Goal: Task Accomplishment & Management: Use online tool/utility

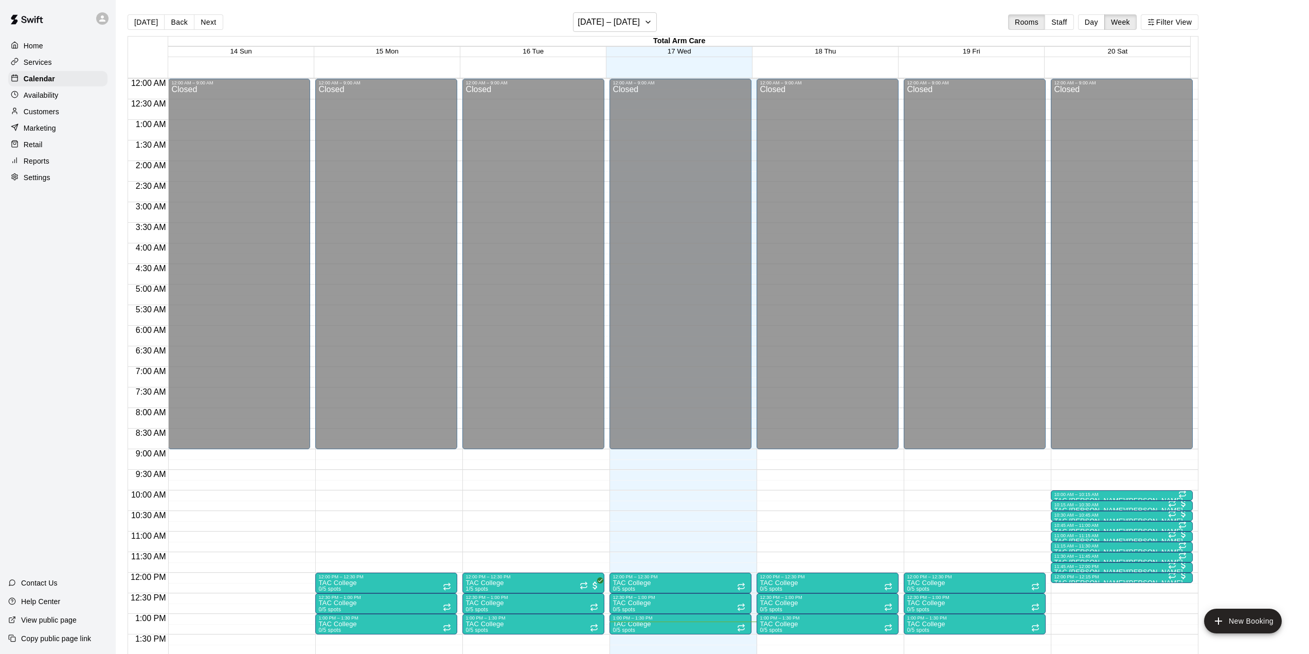
scroll to position [402, 0]
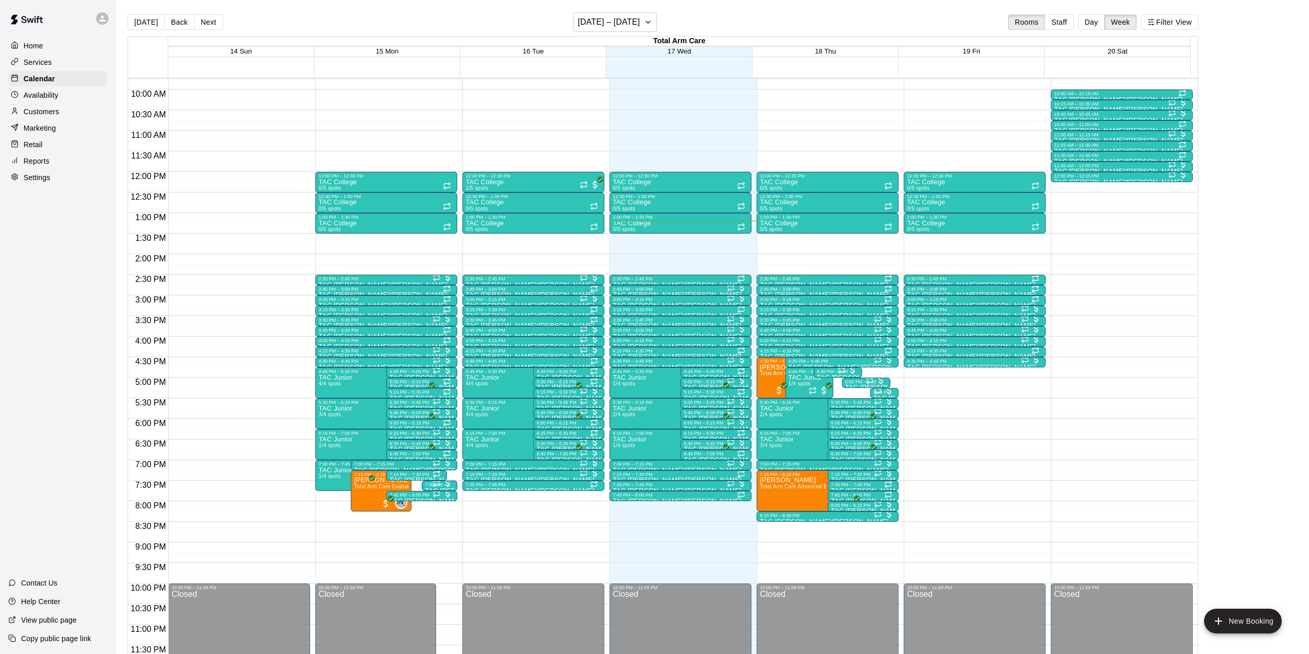
click at [43, 160] on p "Reports" at bounding box center [37, 161] width 26 height 10
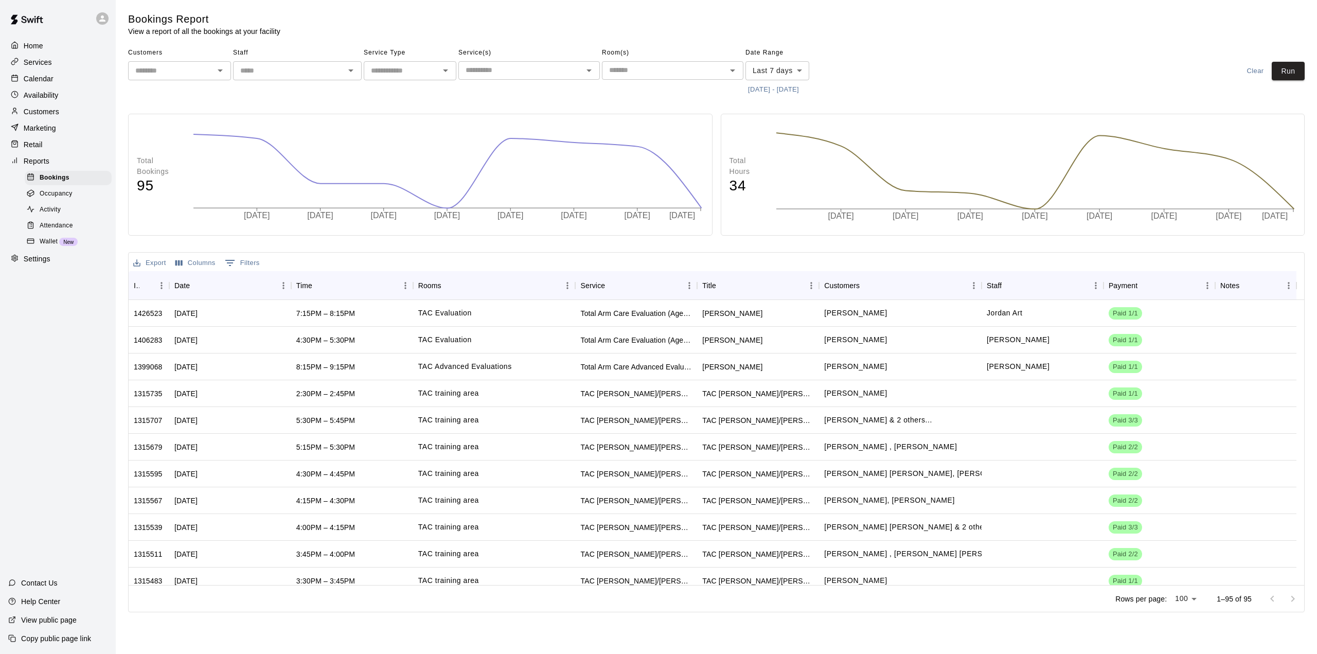
click at [53, 230] on span "Attendance" at bounding box center [56, 226] width 33 height 10
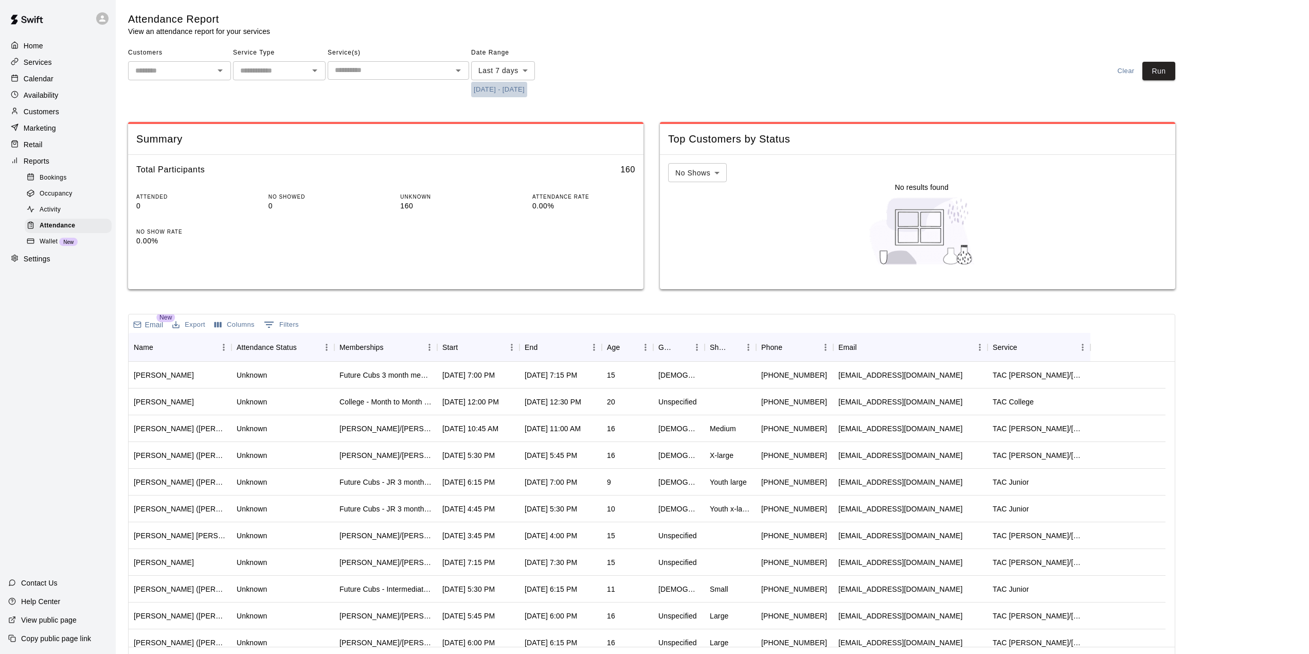
click at [527, 88] on button "[DATE] - [DATE]" at bounding box center [499, 90] width 56 height 16
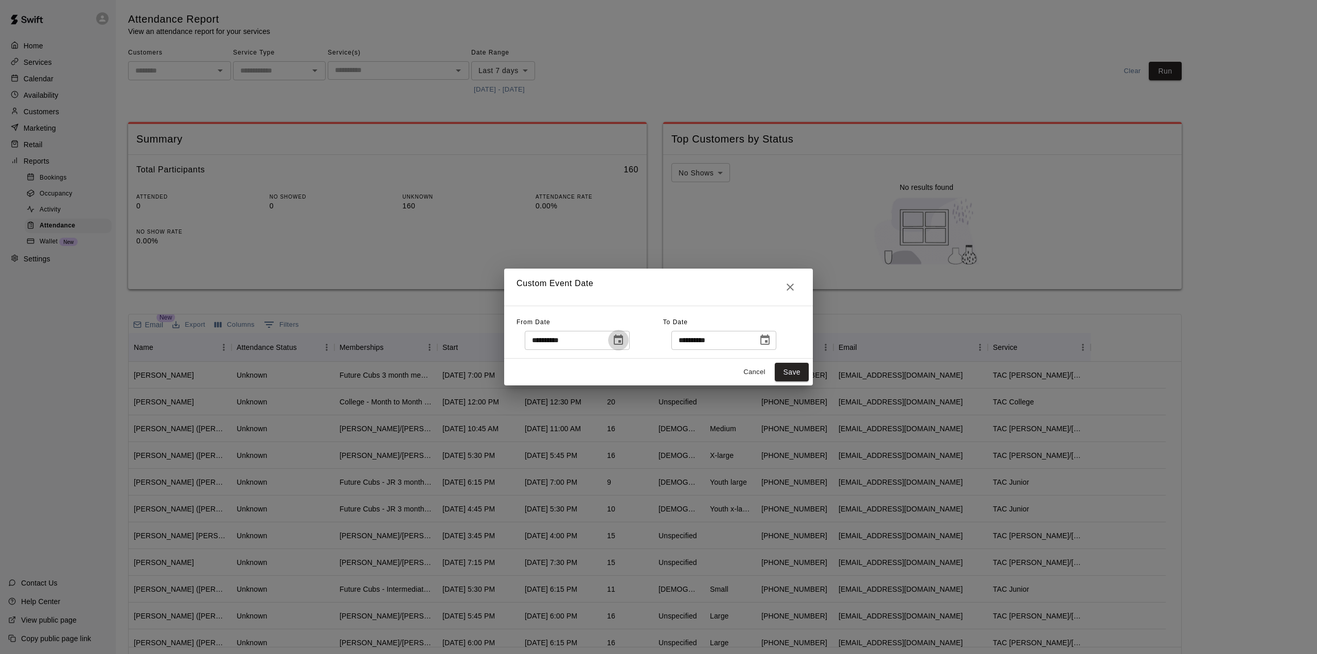
click at [624, 345] on icon "Choose date, selected date is Sep 10, 2025" at bounding box center [618, 340] width 12 height 12
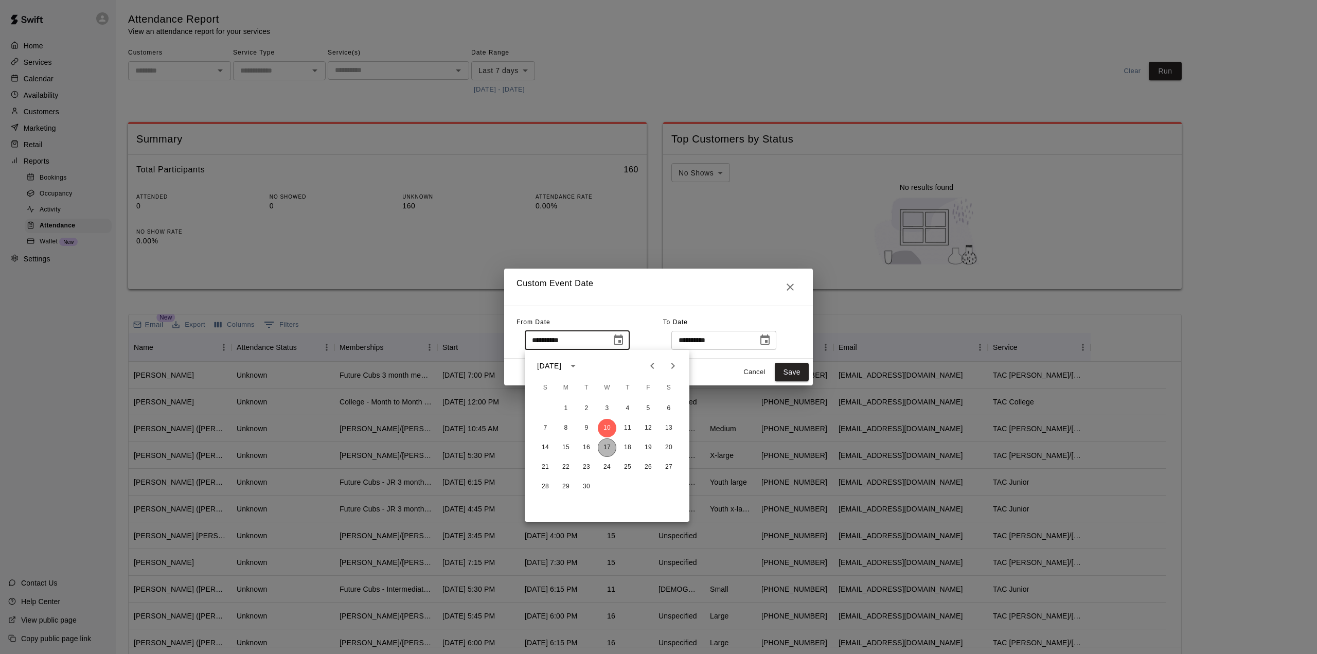
click at [605, 445] on button "17" at bounding box center [607, 447] width 19 height 19
type input "**********"
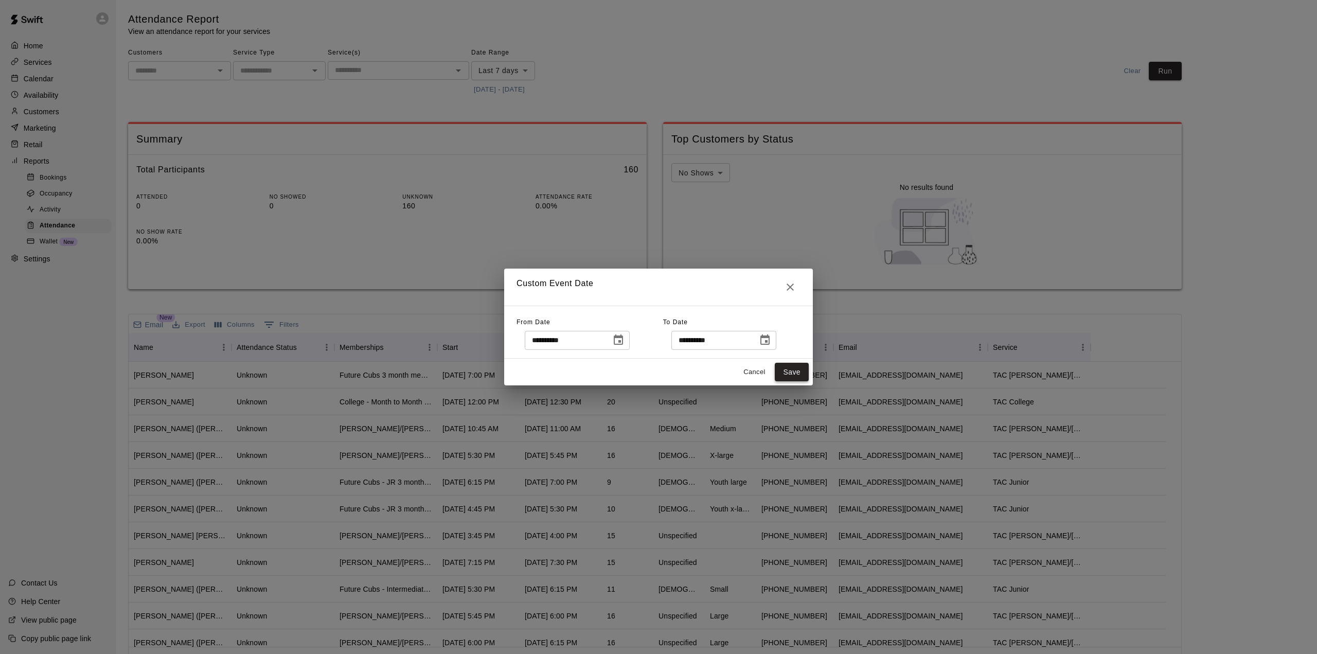
click at [789, 367] on button "Save" at bounding box center [792, 372] width 34 height 19
type input "******"
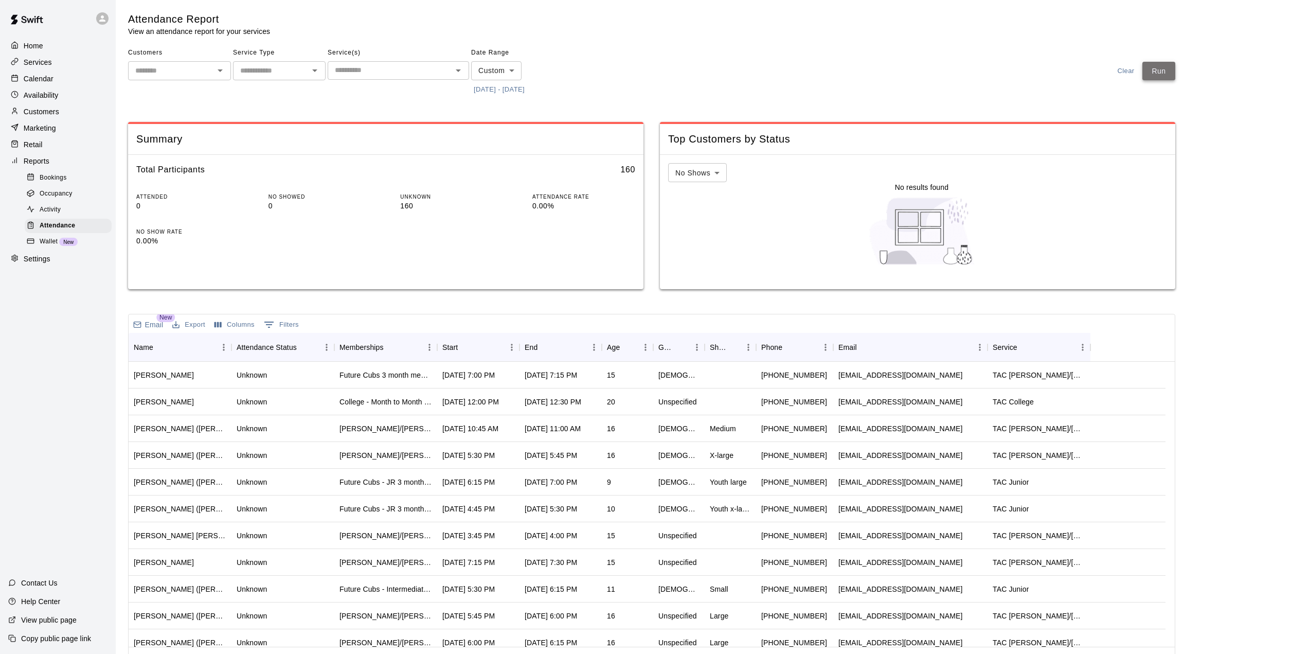
click at [1169, 68] on button "Run" at bounding box center [1158, 71] width 33 height 19
click at [468, 350] on icon "Sort" at bounding box center [464, 347] width 9 height 9
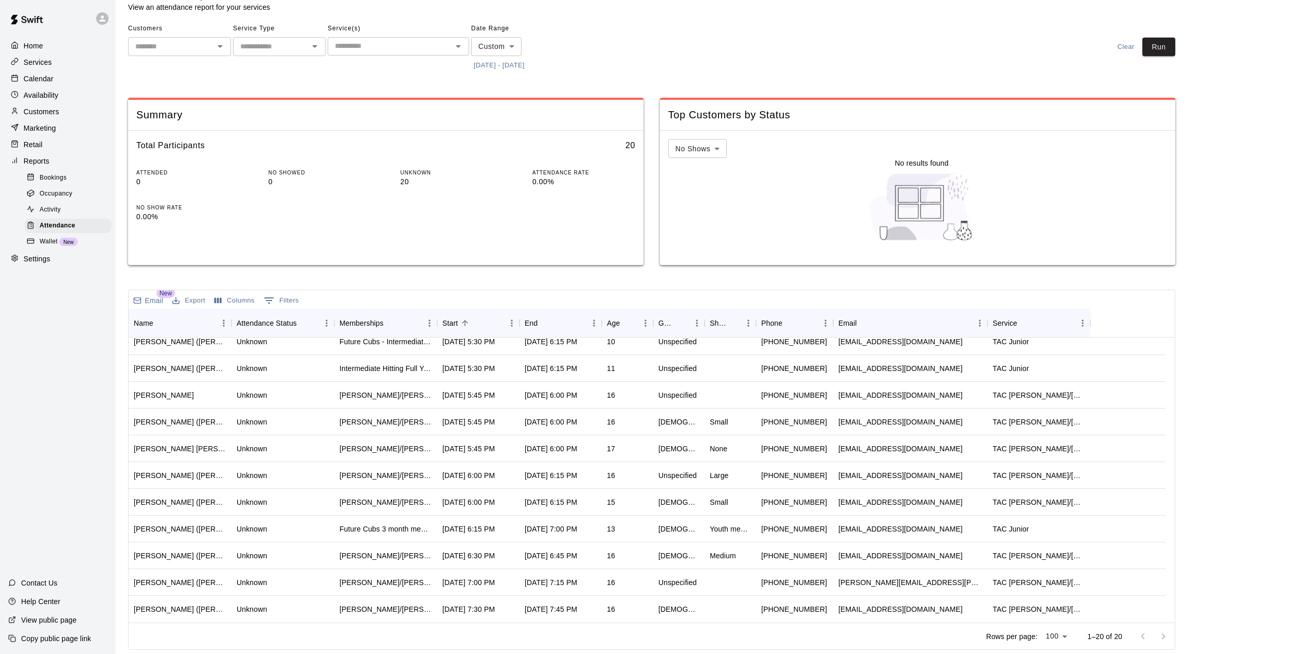
scroll to position [1, 0]
click at [644, 408] on div "16" at bounding box center [627, 421] width 51 height 27
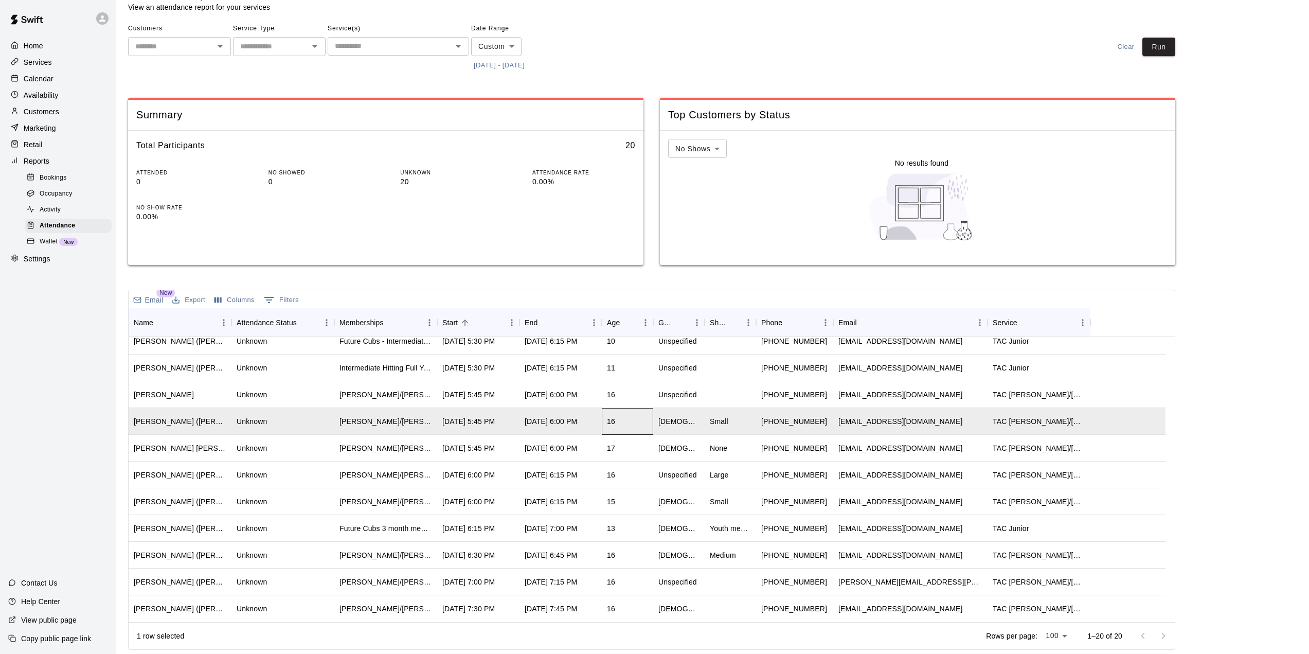
scroll to position [199, 0]
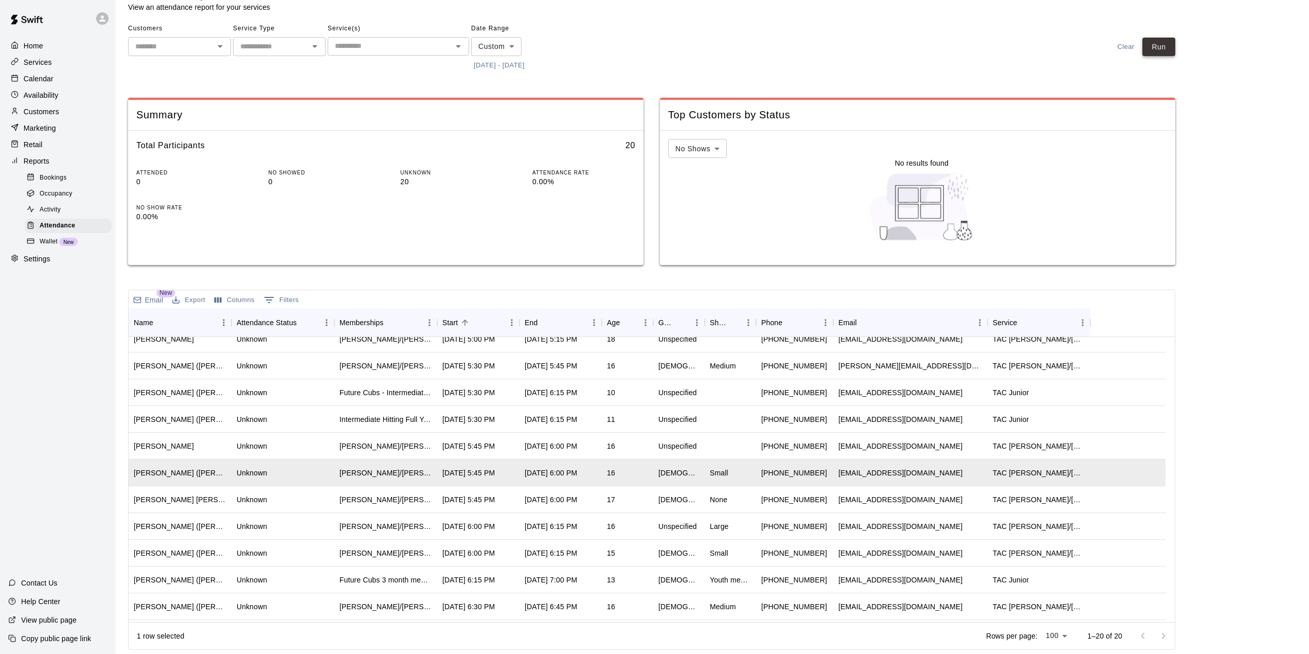
click at [1173, 44] on button "Run" at bounding box center [1158, 47] width 33 height 19
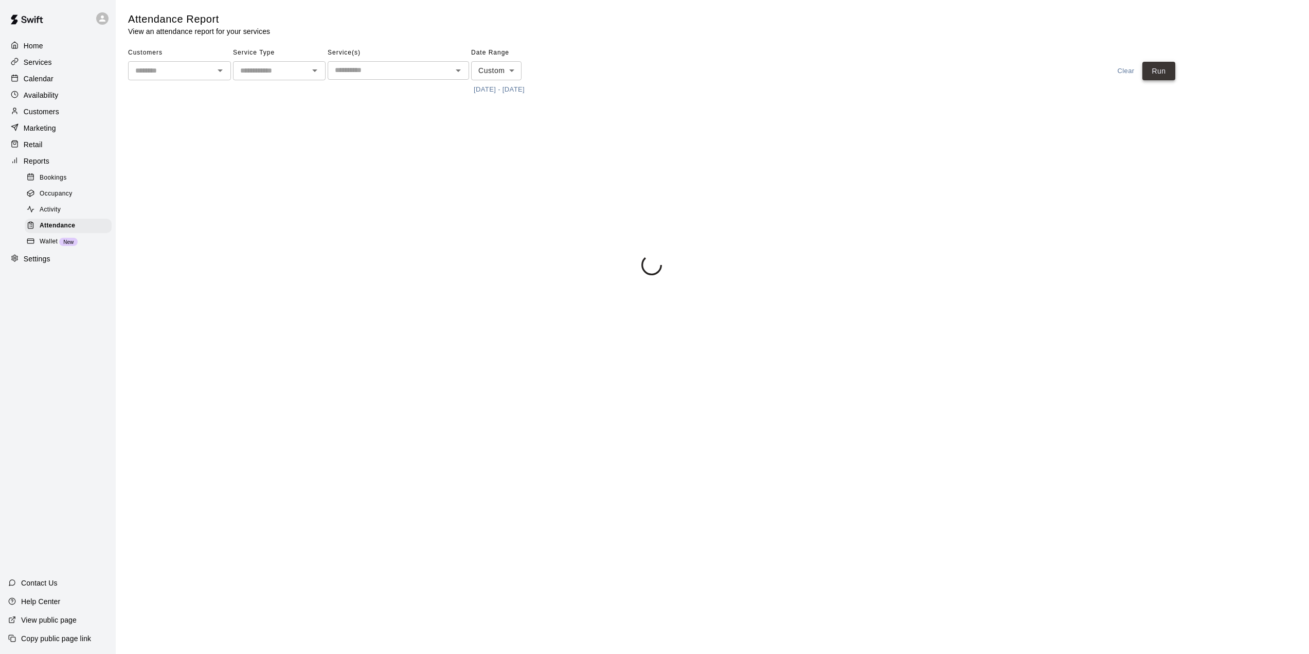
scroll to position [0, 0]
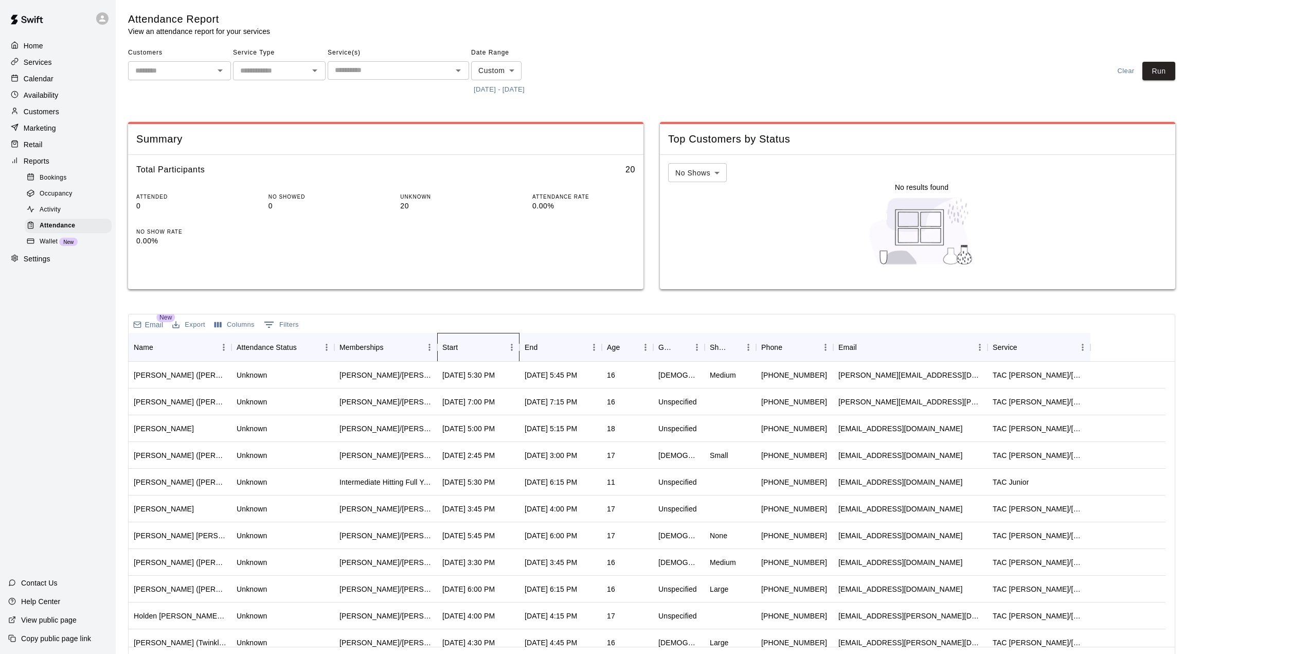
click at [471, 354] on div "Start" at bounding box center [473, 347] width 62 height 29
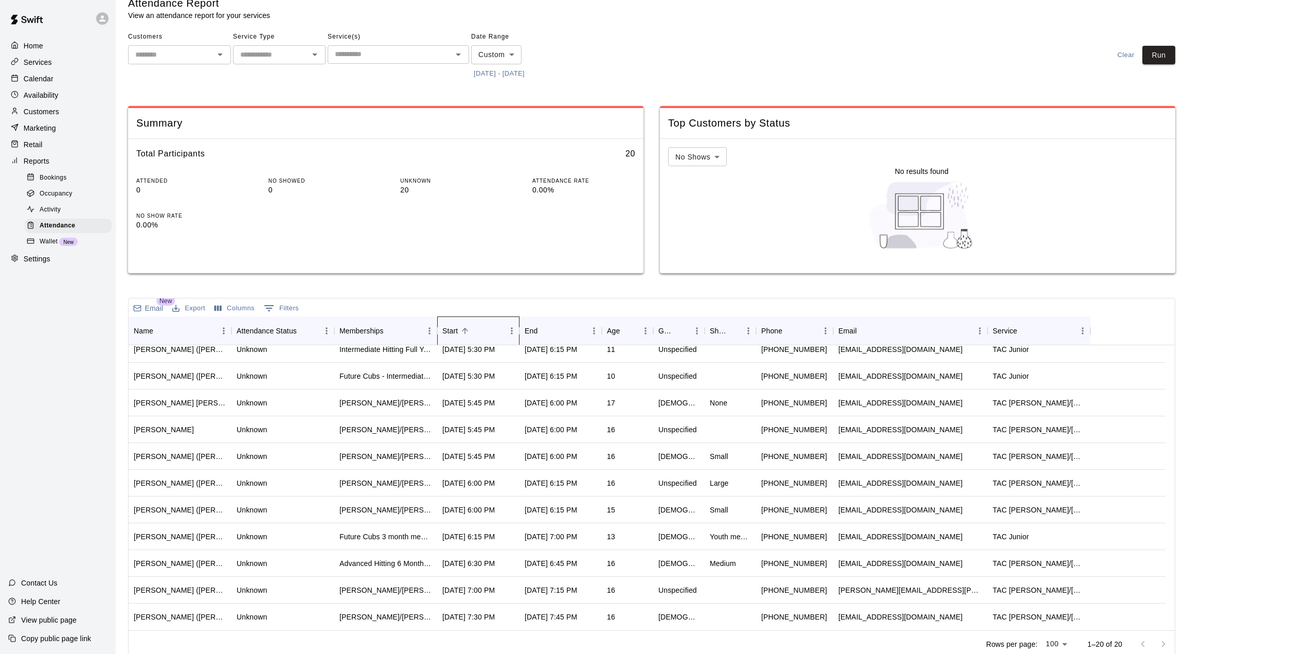
scroll to position [24, 0]
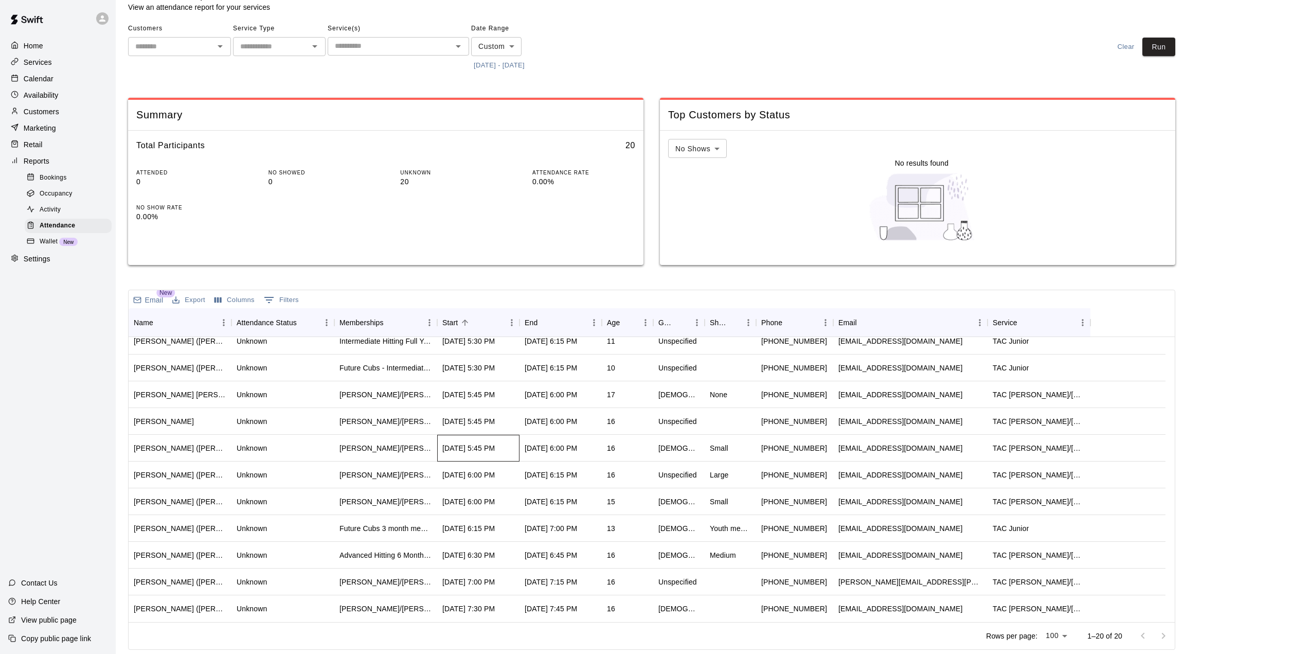
drag, startPoint x: 513, startPoint y: 448, endPoint x: 518, endPoint y: 452, distance: 6.2
click at [495, 448] on div "[DATE] 5:45 PM" at bounding box center [468, 448] width 52 height 10
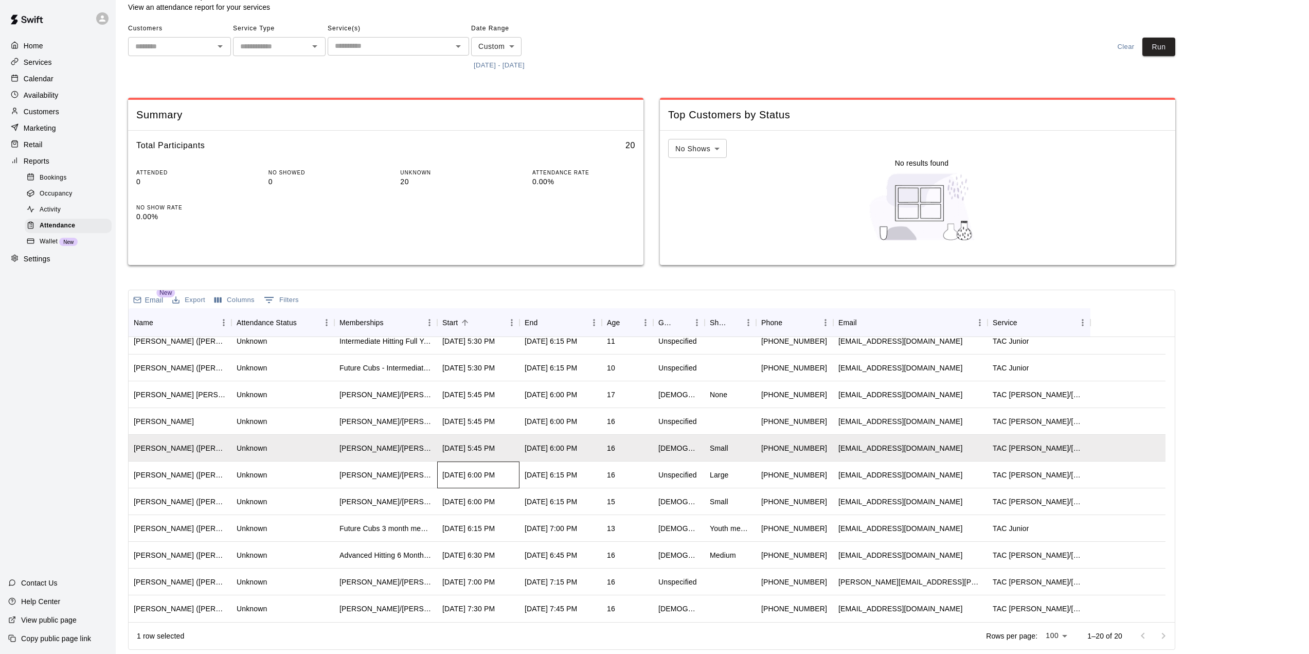
click at [514, 476] on div "[DATE] 6:00 PM" at bounding box center [478, 474] width 82 height 27
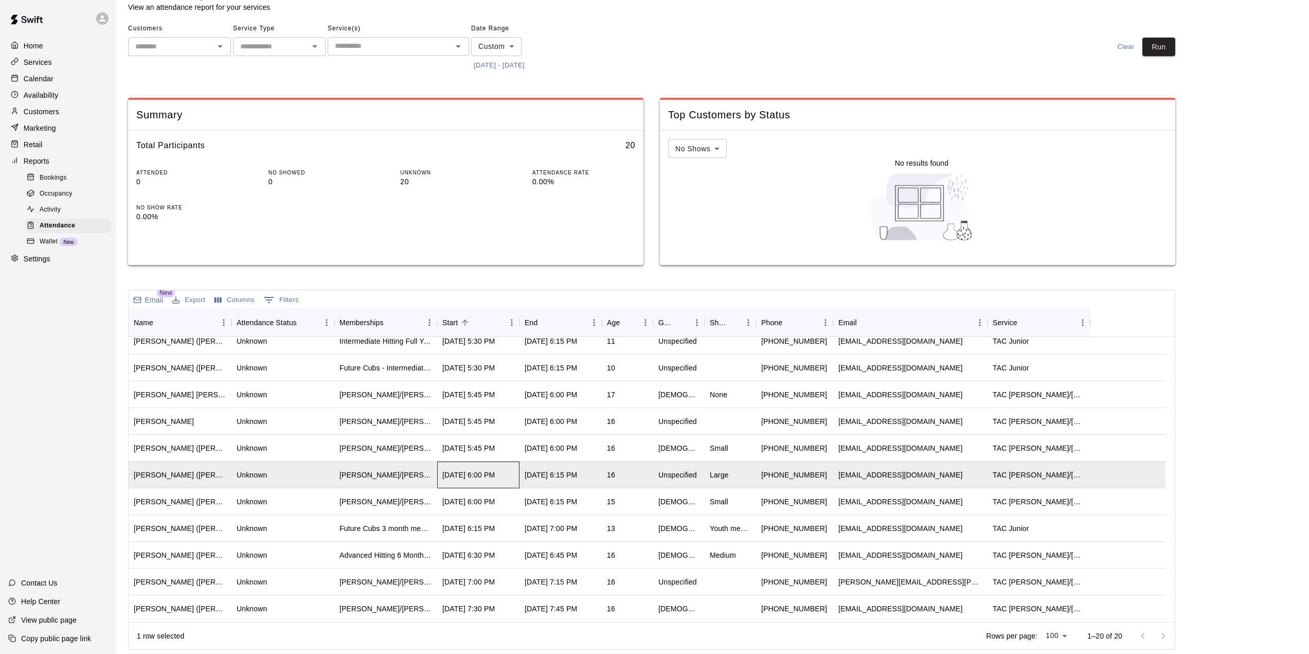
click at [495, 474] on div "[DATE] 6:00 PM" at bounding box center [468, 475] width 52 height 10
click at [653, 102] on div "Summary Total Participants 20 ATTENDED 0 NO SHOWED 0 UNKNOWN 20 ATTENDANCE RATE…" at bounding box center [651, 181] width 1047 height 184
